Goal: Task Accomplishment & Management: Use online tool/utility

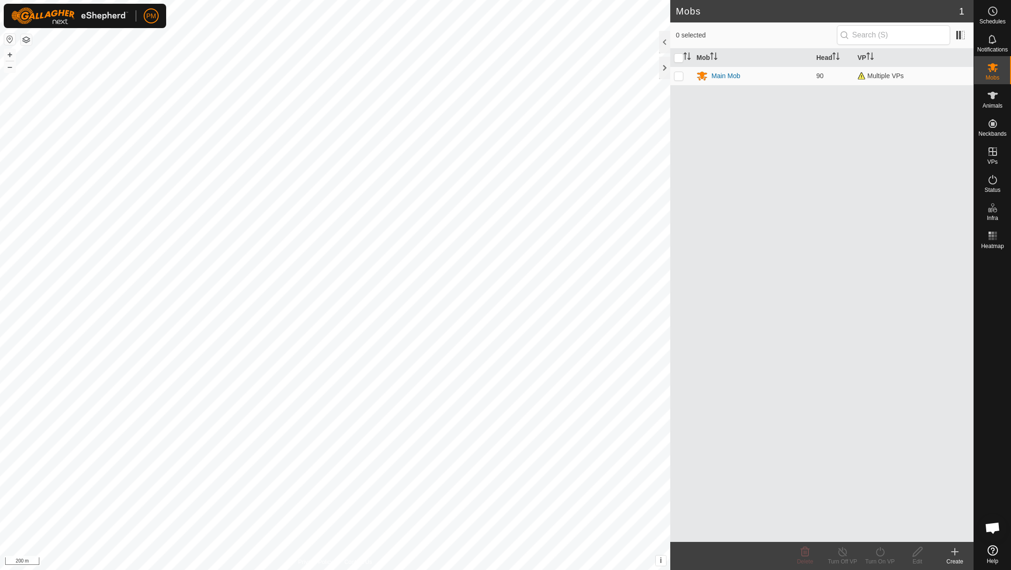
scroll to position [74, 0]
click at [11, 56] on button "+" at bounding box center [9, 54] width 11 height 11
click at [989, 154] on icon at bounding box center [992, 151] width 11 height 11
click at [931, 152] on span "In Rotation" at bounding box center [916, 150] width 36 height 11
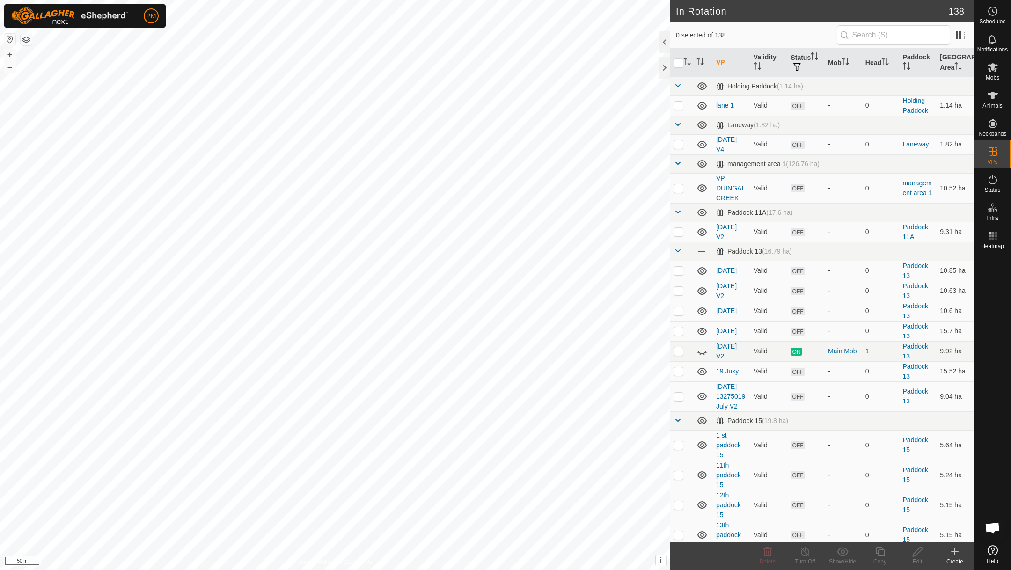
click at [951, 549] on icon at bounding box center [954, 551] width 11 height 11
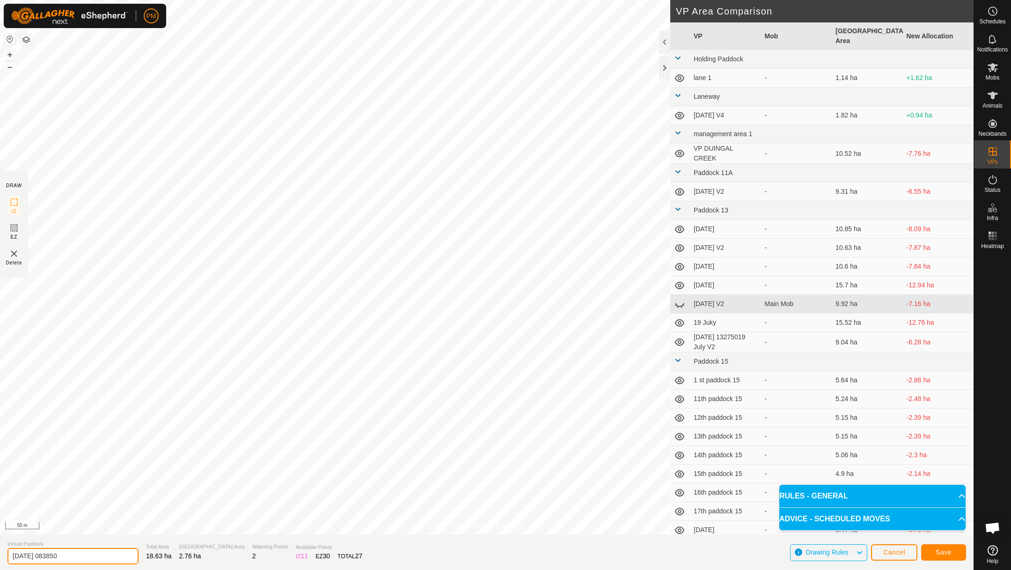
drag, startPoint x: 75, startPoint y: 554, endPoint x: 6, endPoint y: 554, distance: 69.2
click at [6, 554] on section "Virtual Paddock [DATE] 083850 Total Area 18.63 ha Grazing Area 2.76 ha Watering…" at bounding box center [486, 552] width 973 height 36
type input "[DATE] cow 90"
click at [934, 549] on button "Save" at bounding box center [943, 552] width 45 height 16
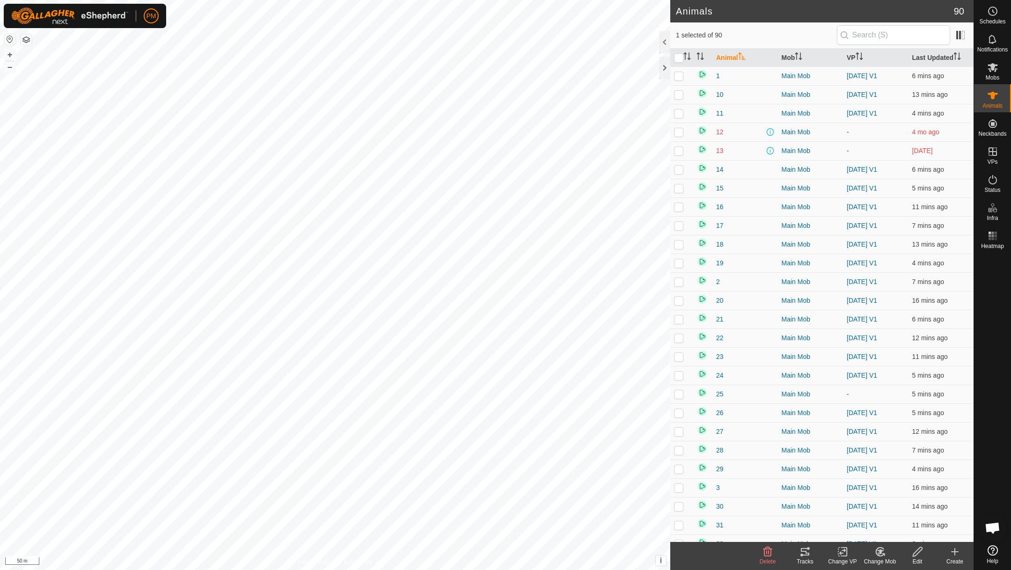
click at [840, 552] on icon at bounding box center [842, 552] width 7 height 6
click at [850, 509] on body "PM Schedules Notifications Mobs Animals Neckbands VPs Status Infra Heatmap Help…" at bounding box center [505, 285] width 1011 height 570
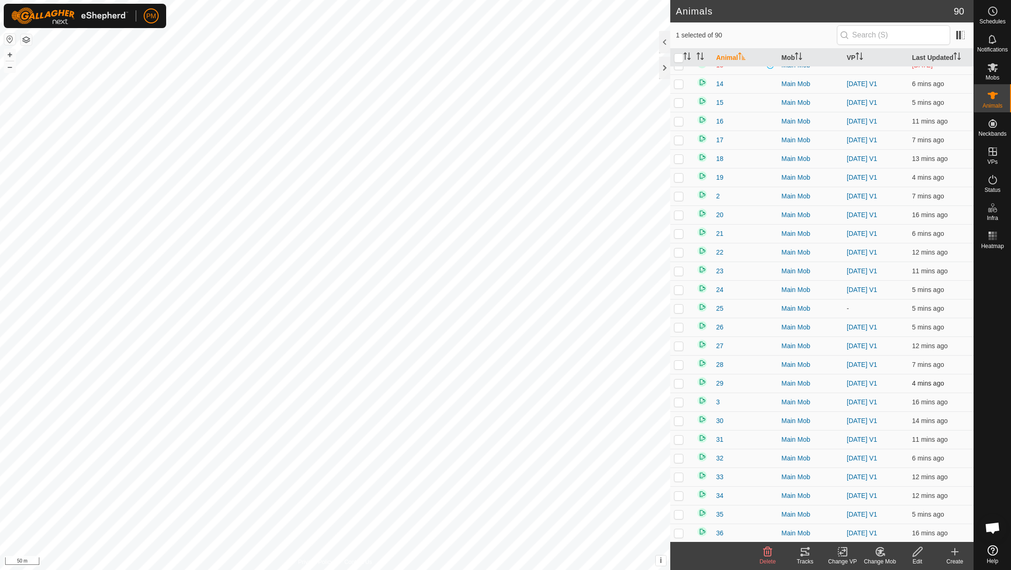
scroll to position [103, 0]
click at [841, 549] on icon at bounding box center [842, 551] width 12 height 11
click at [838, 509] on link "Choose VP..." at bounding box center [870, 511] width 93 height 19
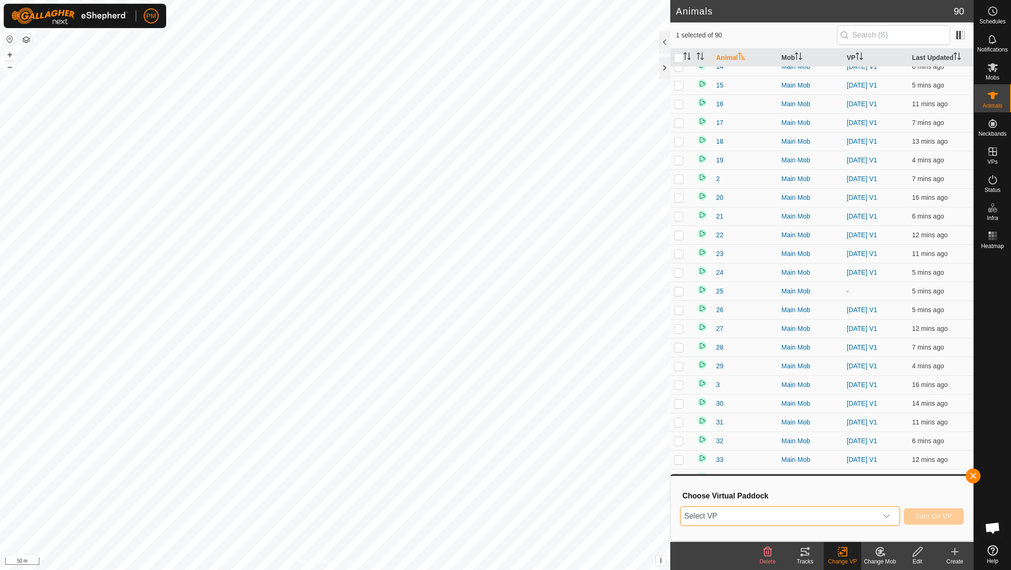
click at [829, 513] on span "Select VP" at bounding box center [778, 516] width 196 height 19
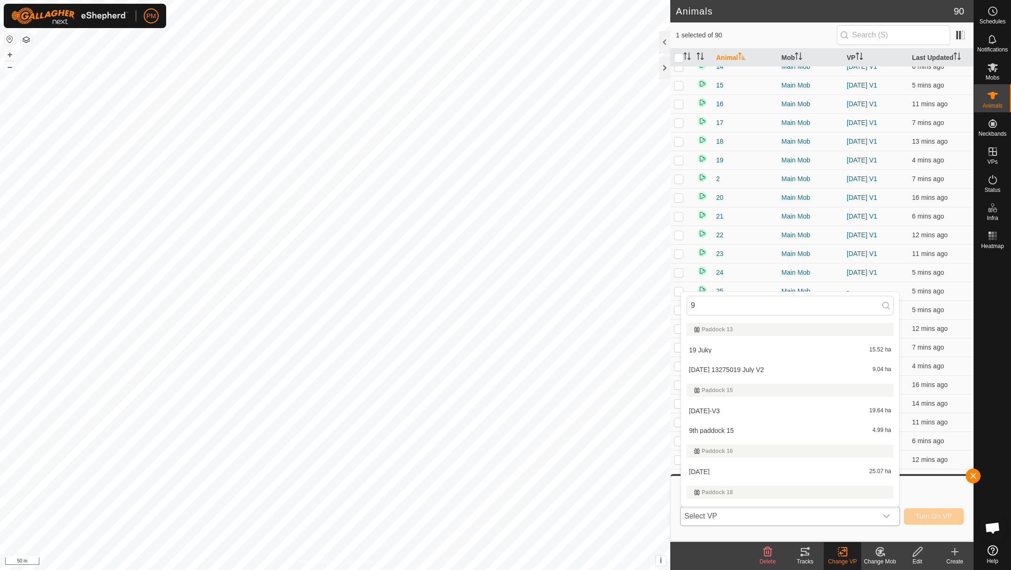
type input "9 o"
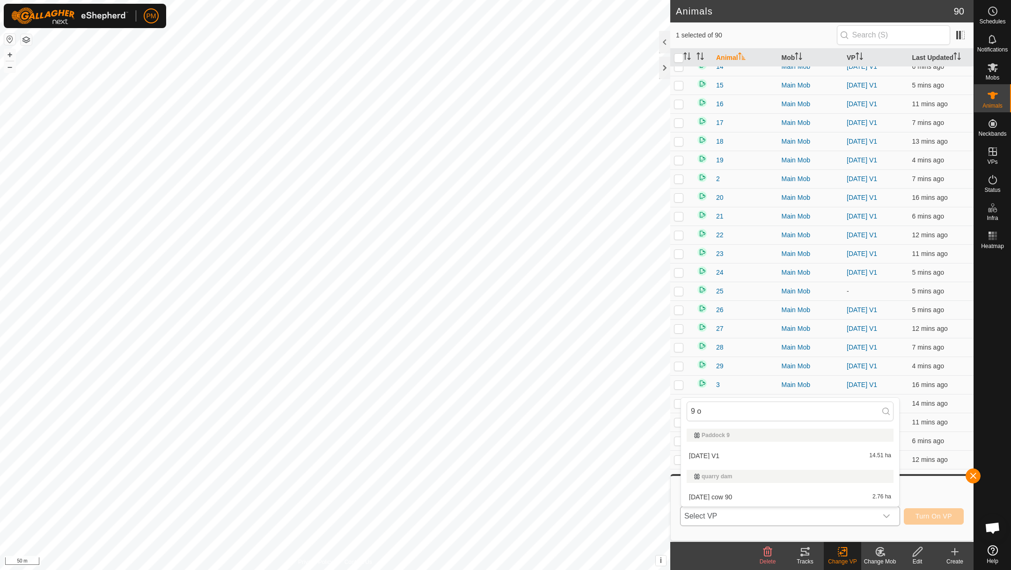
click at [726, 496] on span "[DATE] cow 90" at bounding box center [710, 497] width 43 height 7
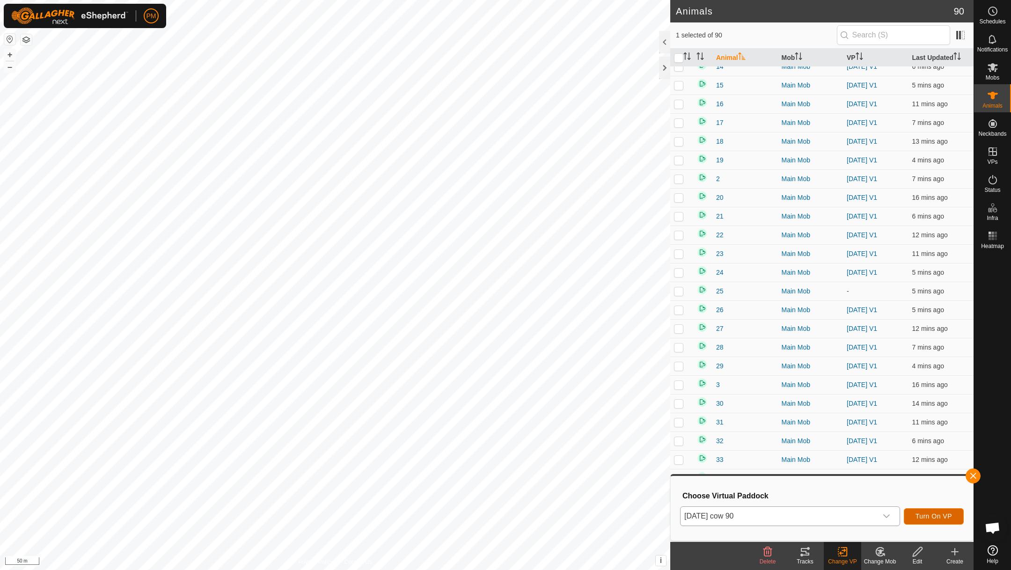
click at [945, 513] on span "Turn On VP" at bounding box center [933, 515] width 36 height 7
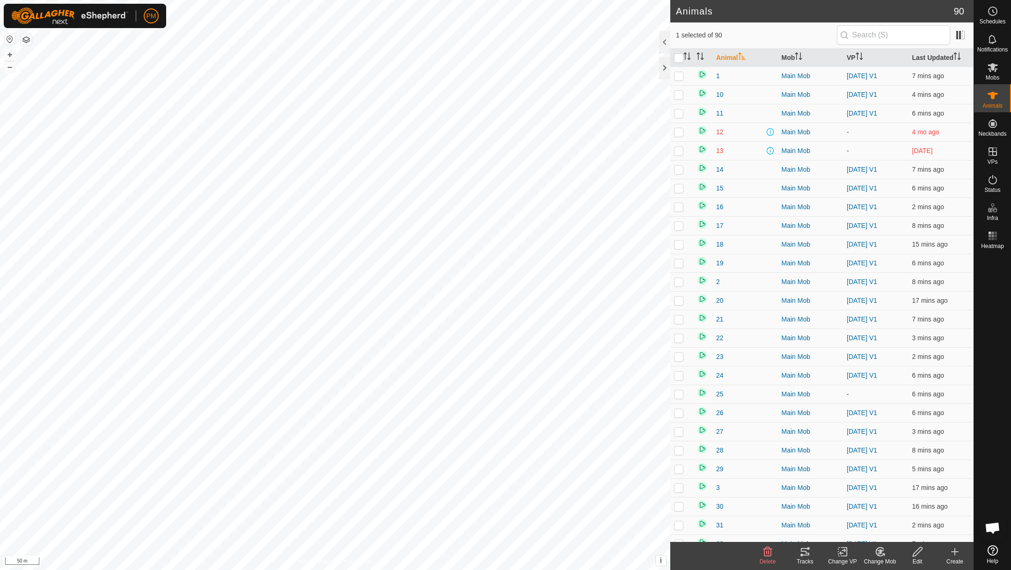
click at [805, 553] on icon at bounding box center [804, 551] width 11 height 11
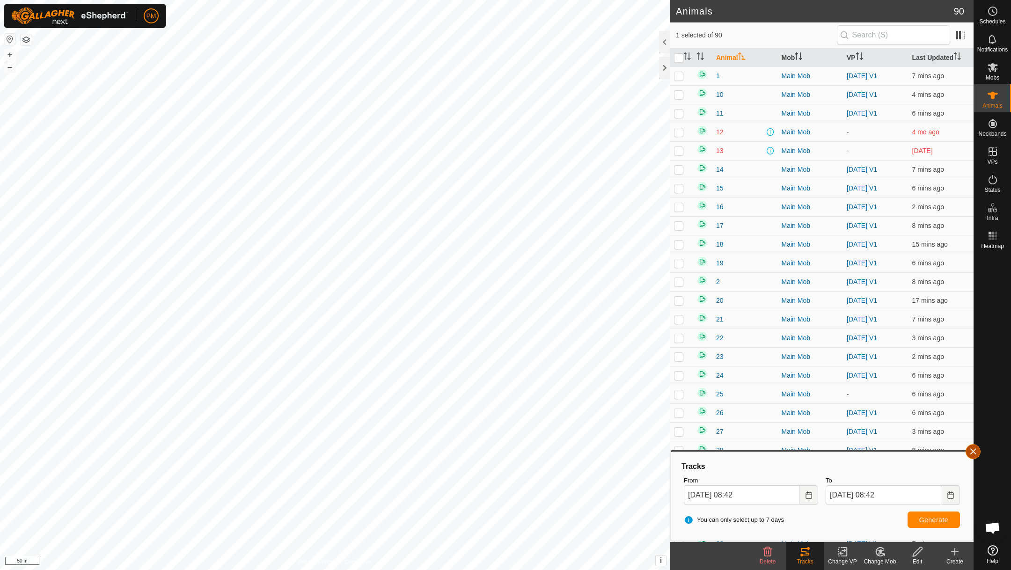
click at [972, 451] on button "button" at bounding box center [972, 451] width 15 height 15
